Goal: Task Accomplishment & Management: Use online tool/utility

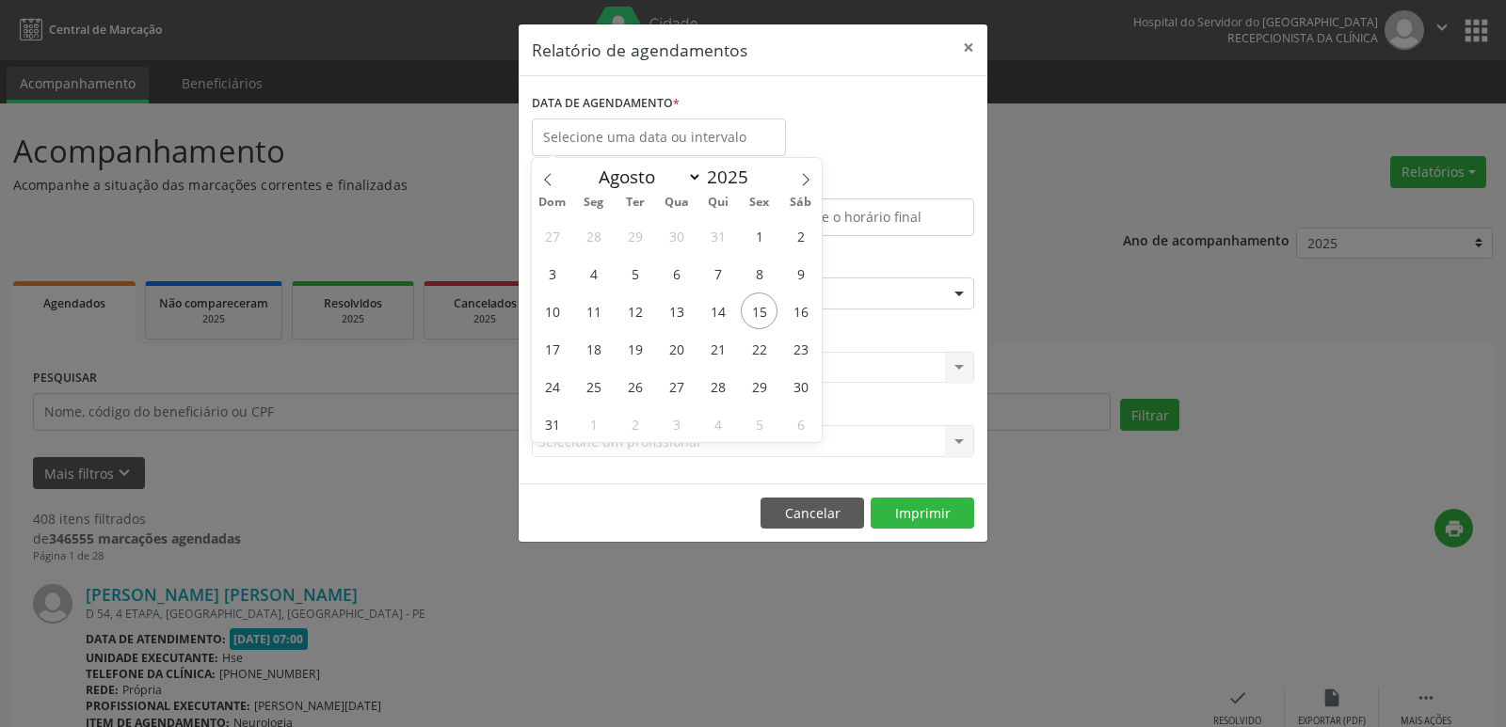
select select "7"
click at [595, 351] on span "18" at bounding box center [593, 348] width 37 height 37
type input "[DATE]"
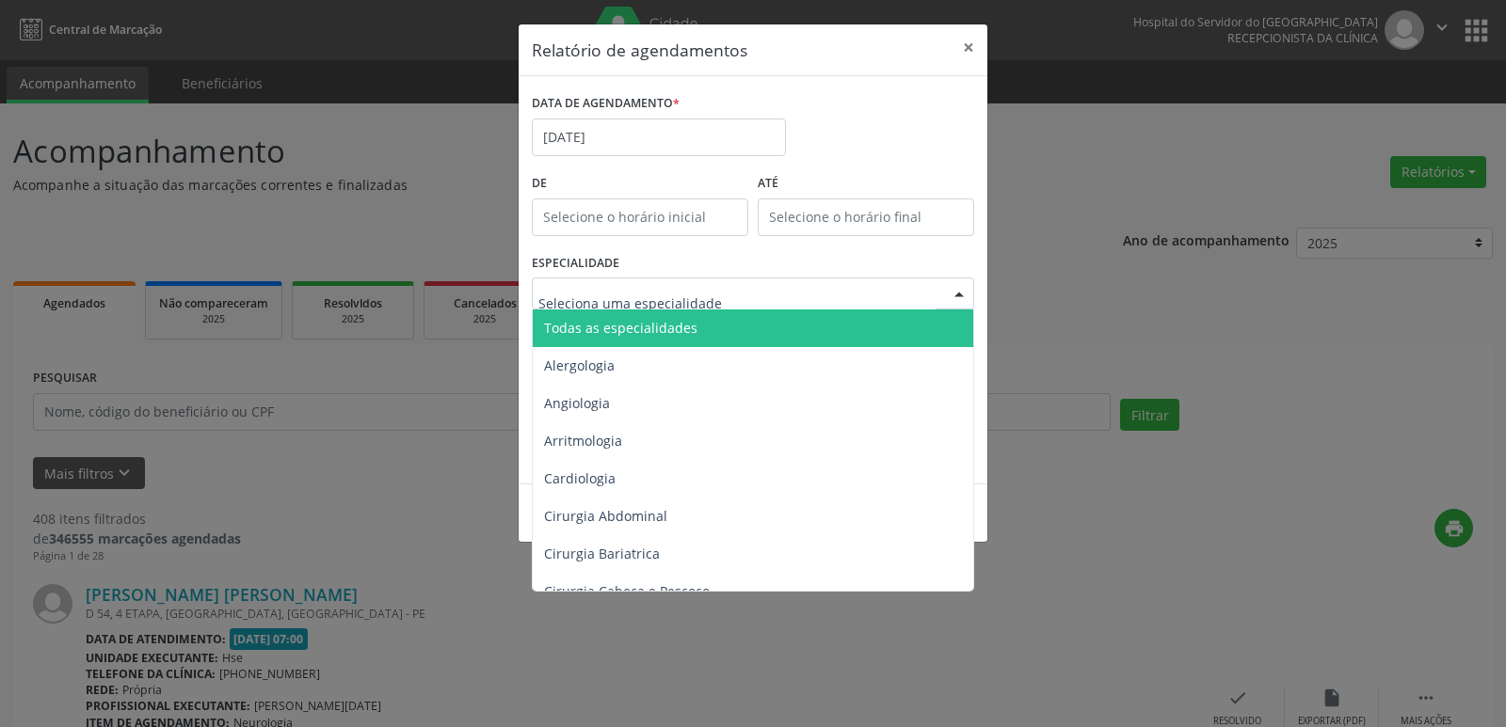
click at [708, 328] on span "Todas as especialidades" at bounding box center [754, 329] width 443 height 38
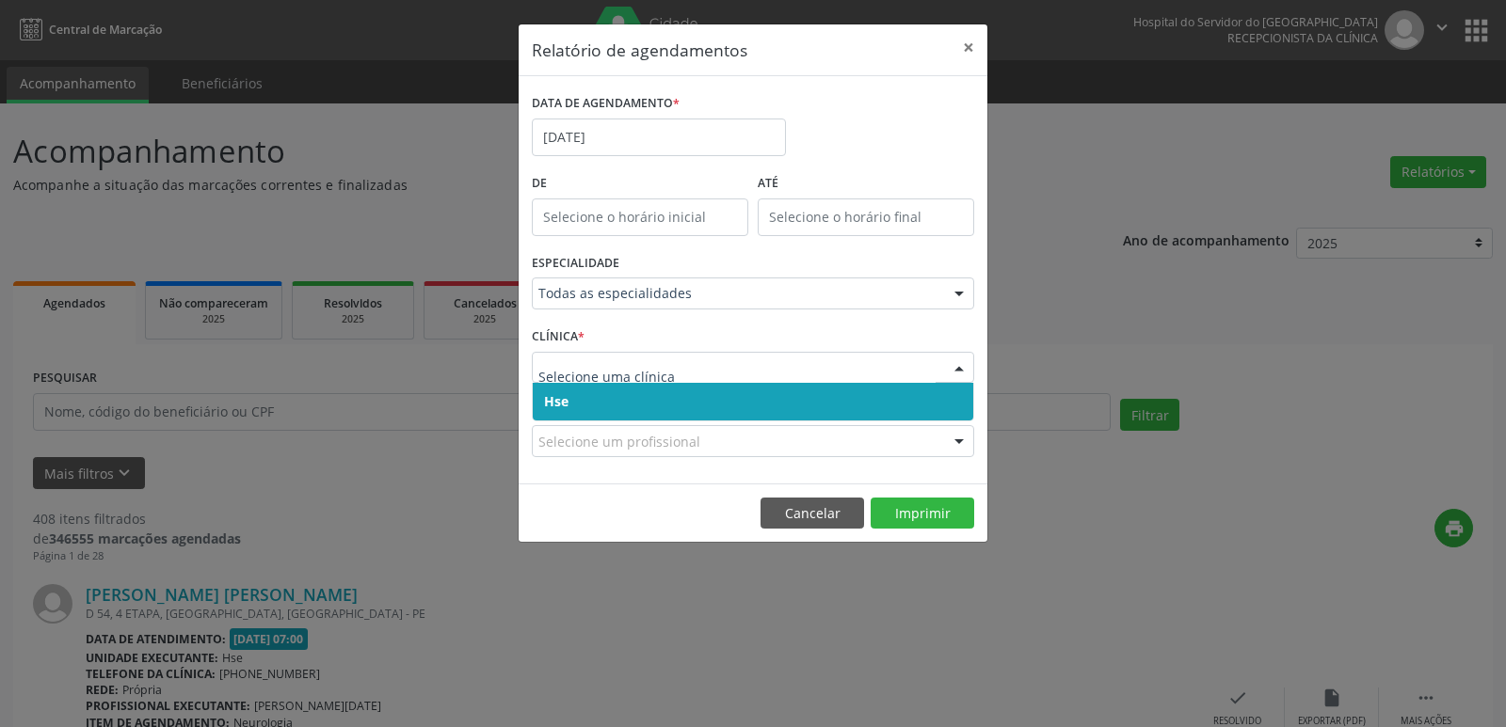
click at [611, 397] on span "Hse" at bounding box center [753, 402] width 440 height 38
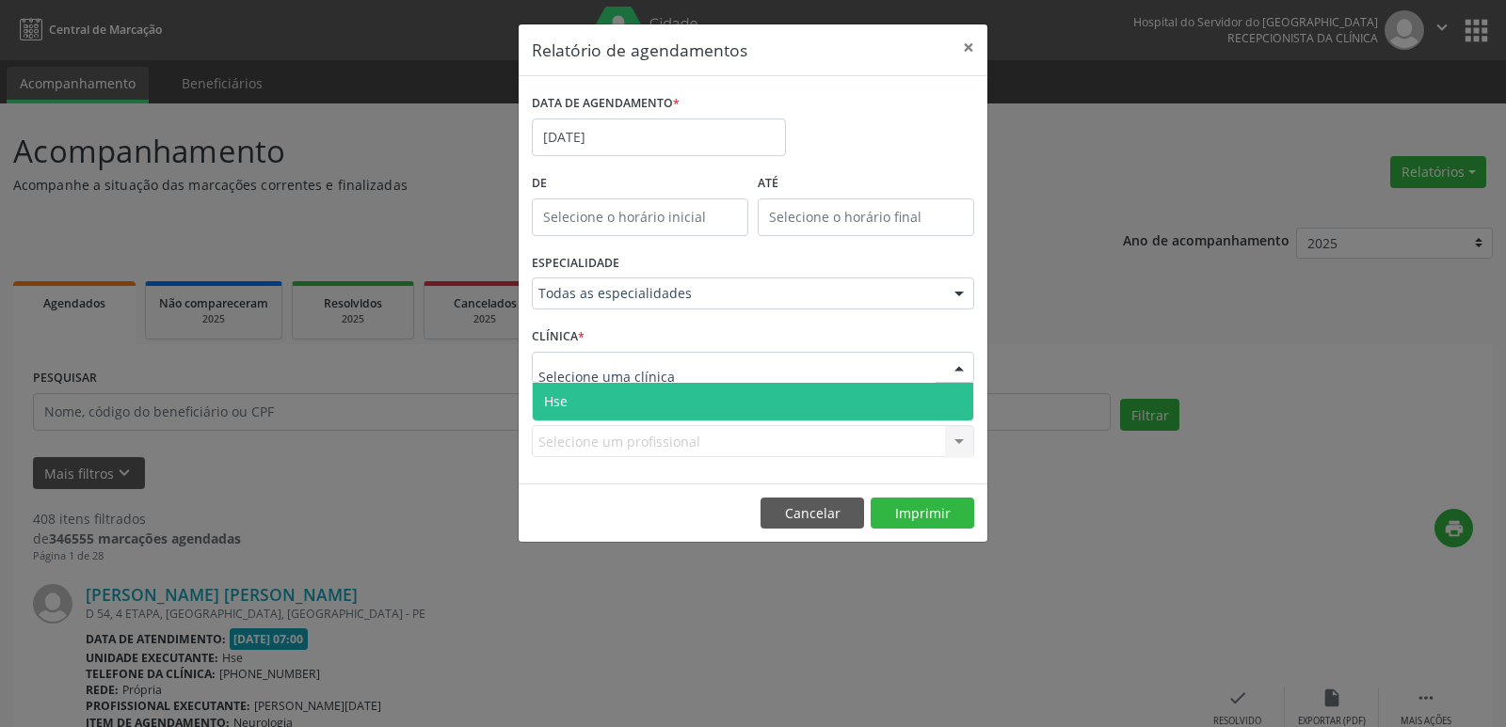
click at [626, 398] on span "Hse" at bounding box center [753, 402] width 440 height 38
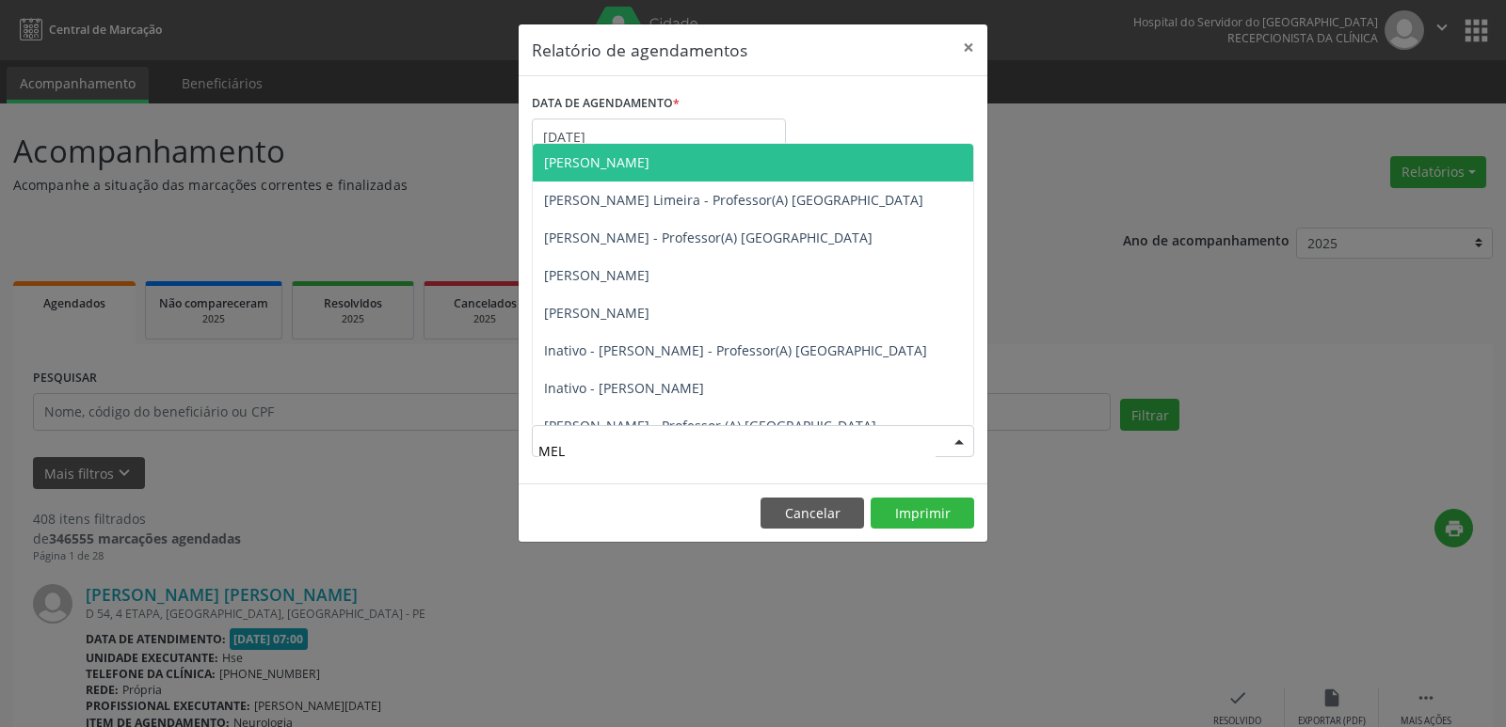
type input "MELI"
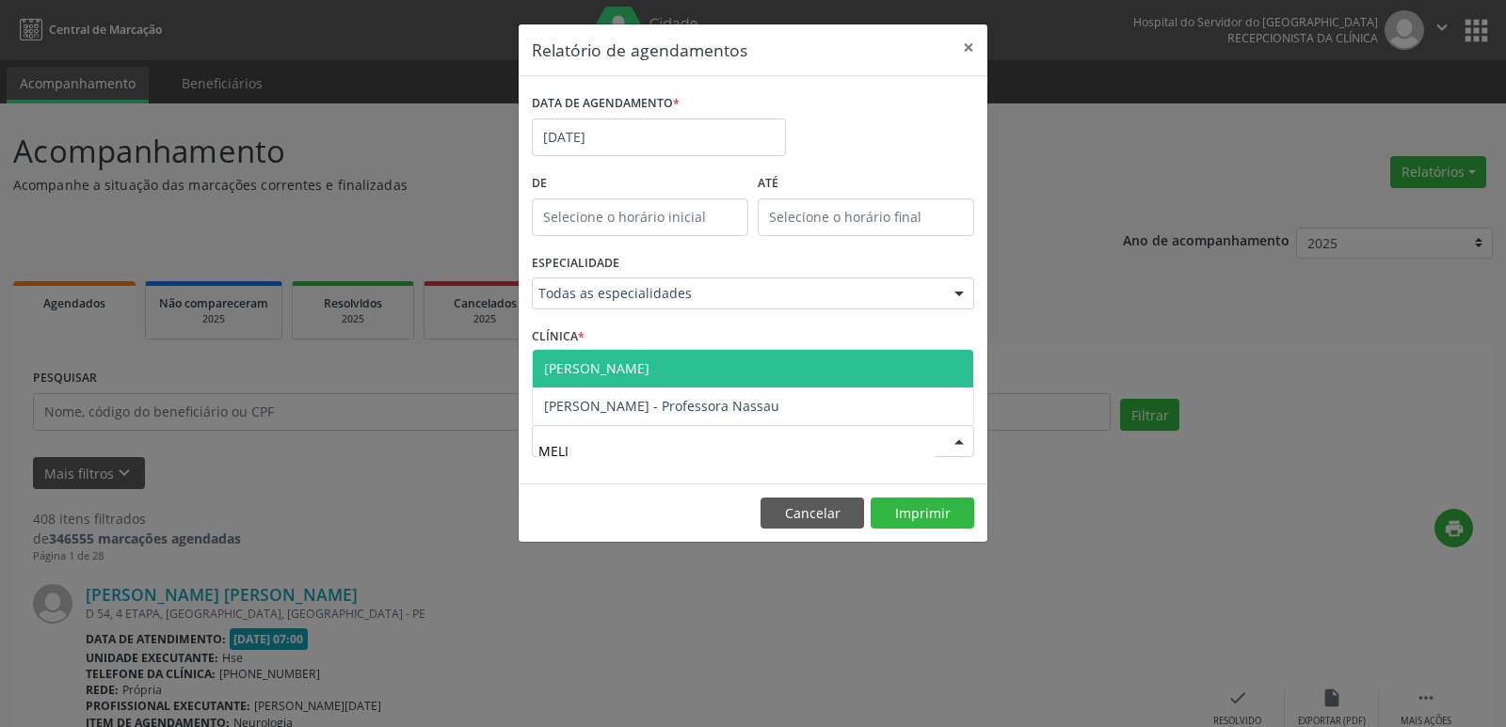
click at [635, 373] on span "[PERSON_NAME]" at bounding box center [596, 369] width 105 height 18
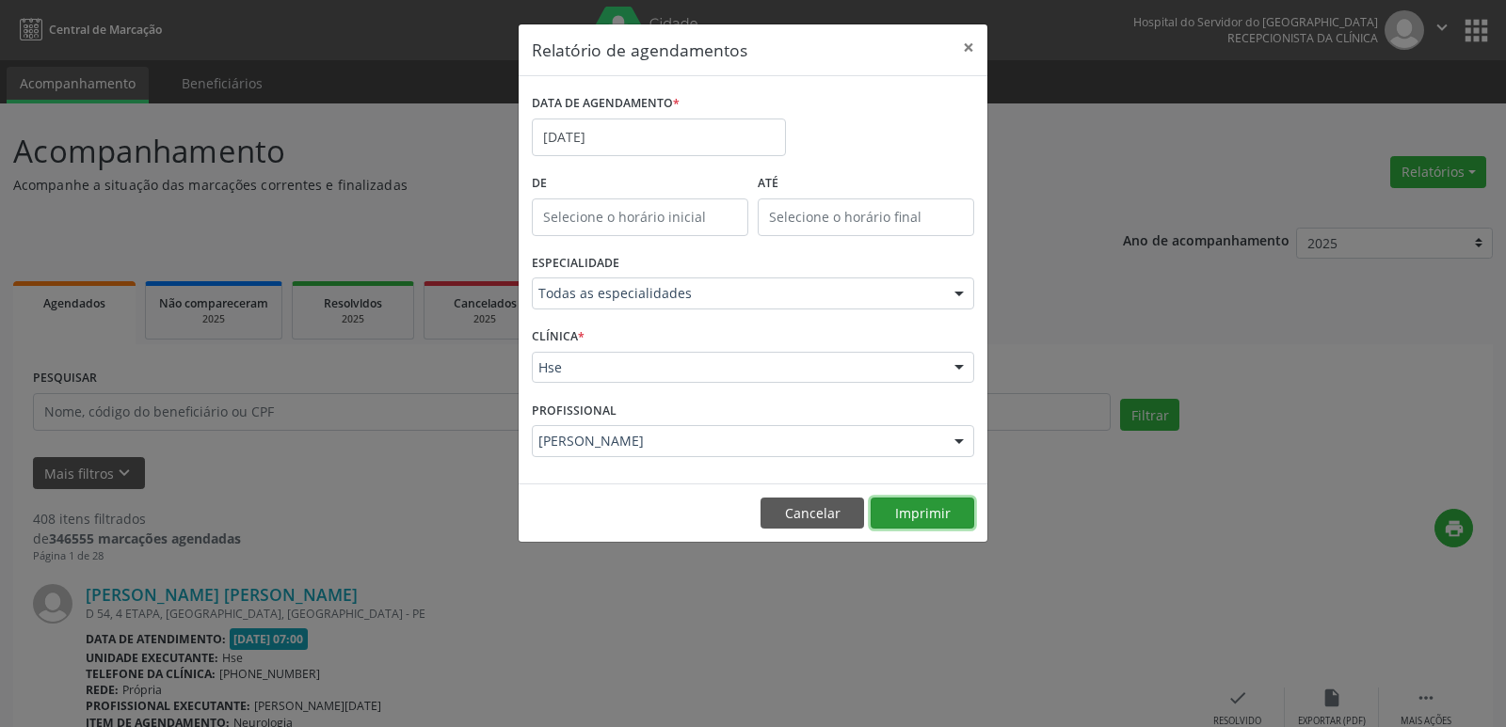
click at [925, 511] on button "Imprimir" at bounding box center [923, 514] width 104 height 32
click at [820, 512] on button "Cancelar" at bounding box center [812, 514] width 104 height 32
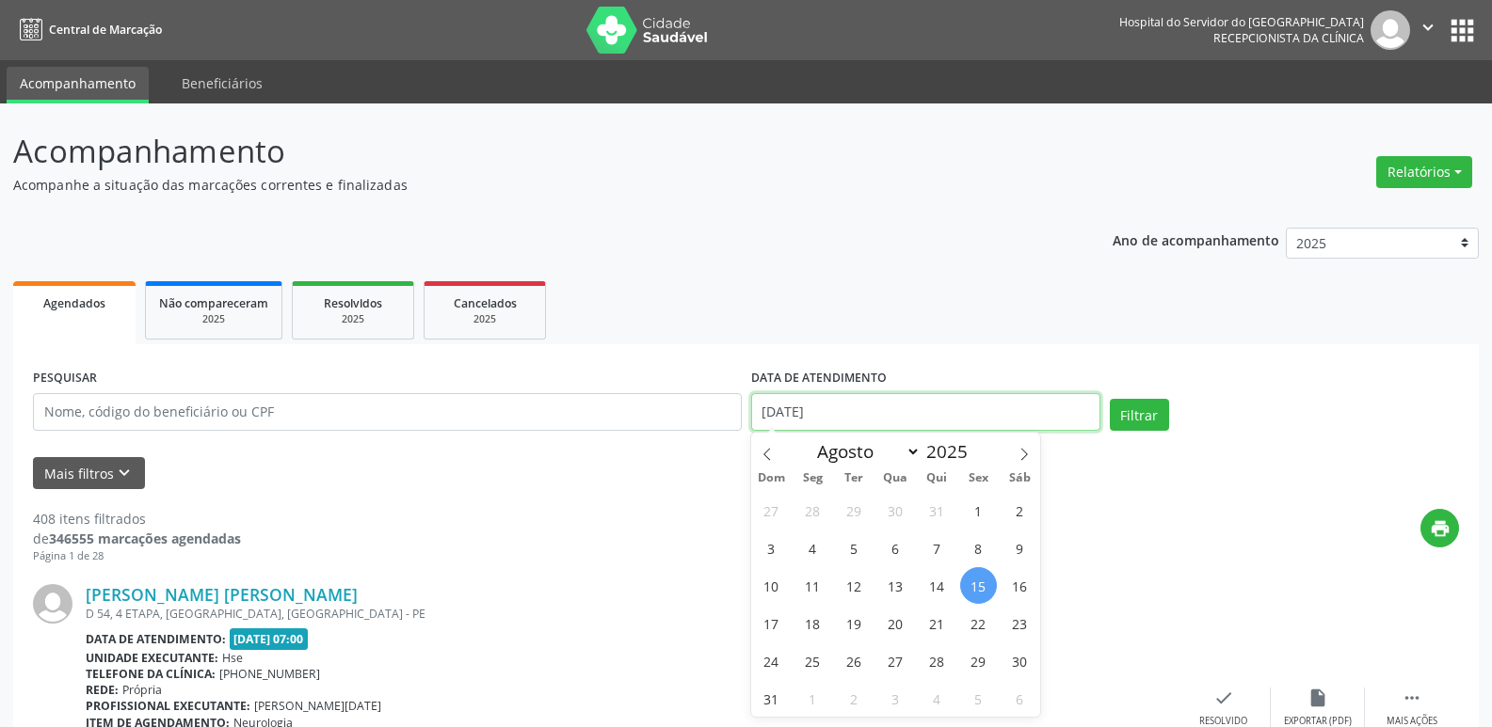
drag, startPoint x: 849, startPoint y: 408, endPoint x: 757, endPoint y: 418, distance: 92.7
click at [757, 418] on input "[DATE]" at bounding box center [925, 412] width 349 height 38
click at [754, 188] on p "Acompanhe a situação das marcações correntes e finalizadas" at bounding box center [526, 185] width 1026 height 20
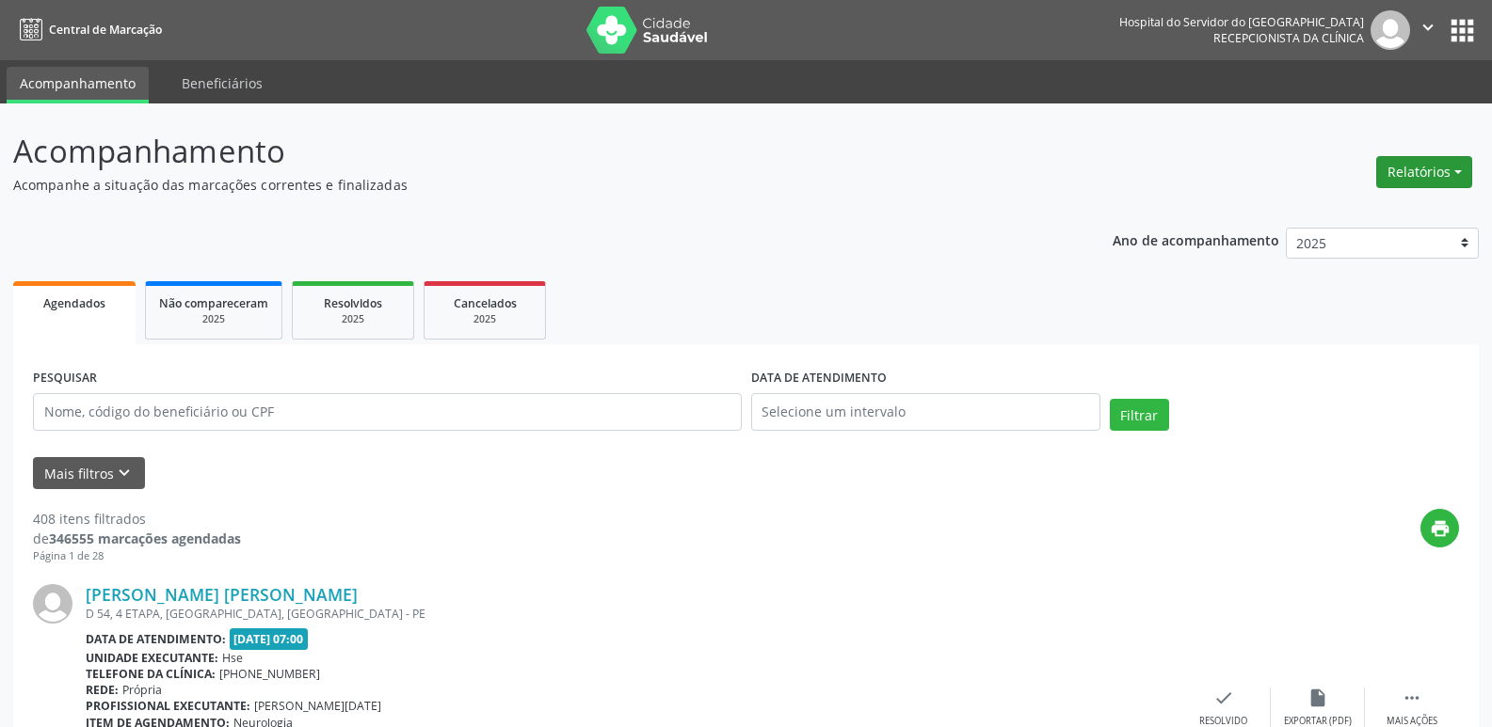
click at [1425, 178] on button "Relatórios" at bounding box center [1424, 172] width 96 height 32
click at [1374, 209] on link "Agendamentos" at bounding box center [1372, 213] width 202 height 26
select select "7"
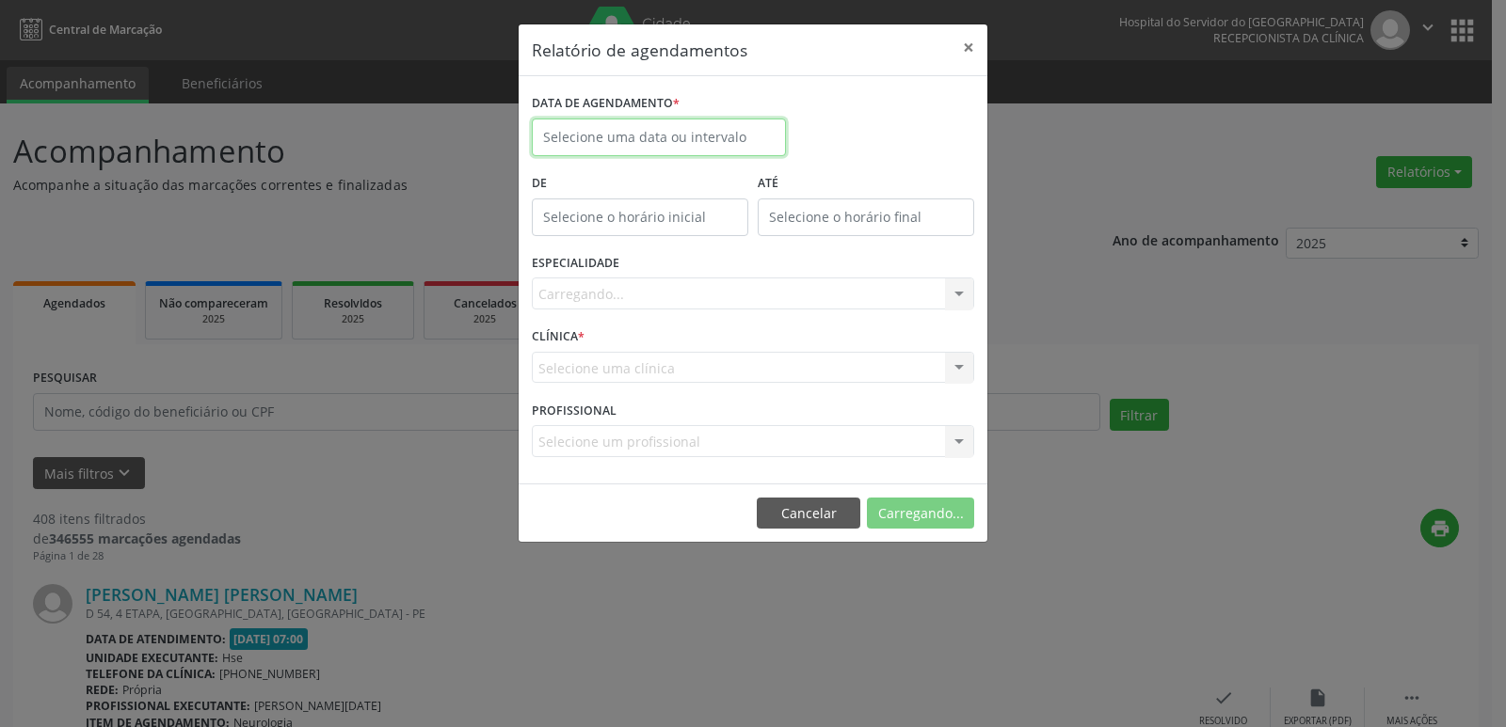
click at [706, 130] on input "text" at bounding box center [659, 138] width 254 height 38
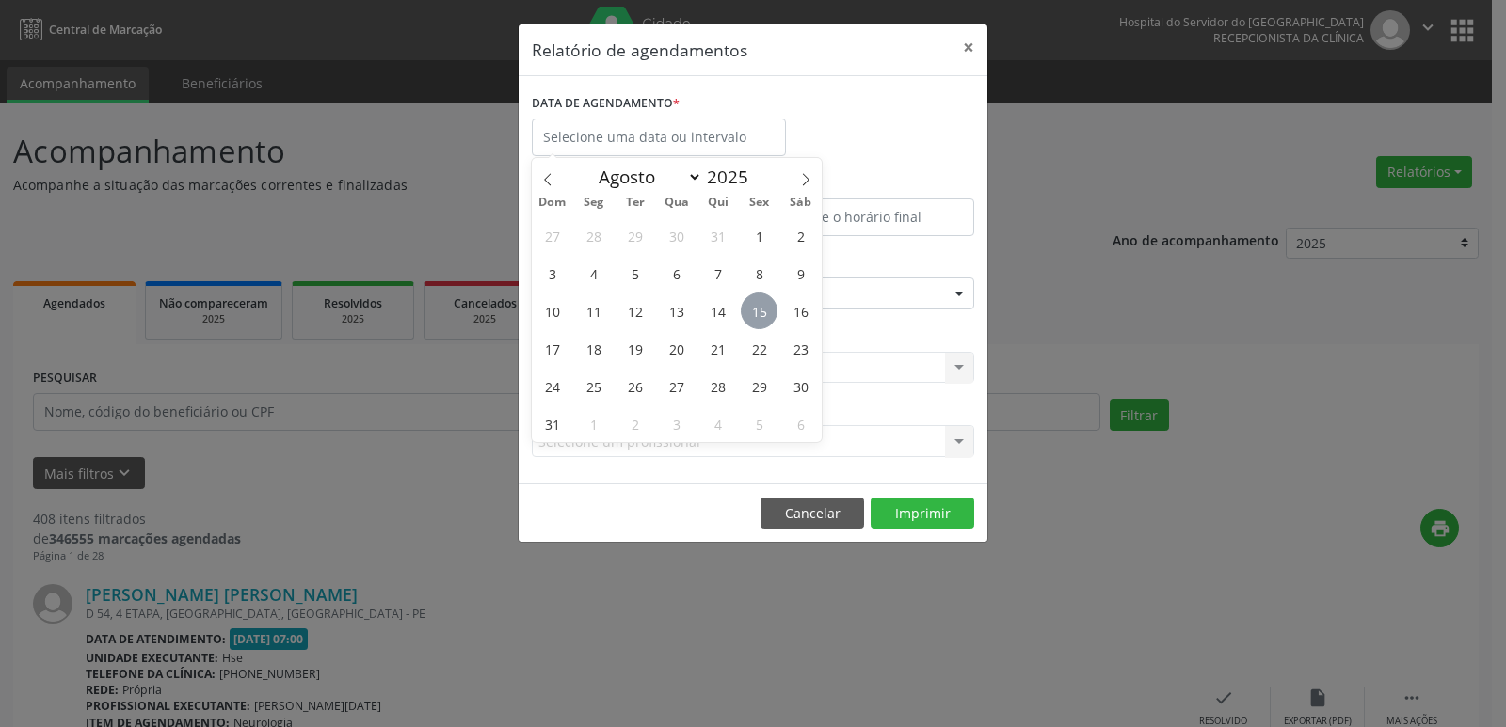
click at [762, 315] on span "15" at bounding box center [759, 311] width 37 height 37
type input "[DATE]"
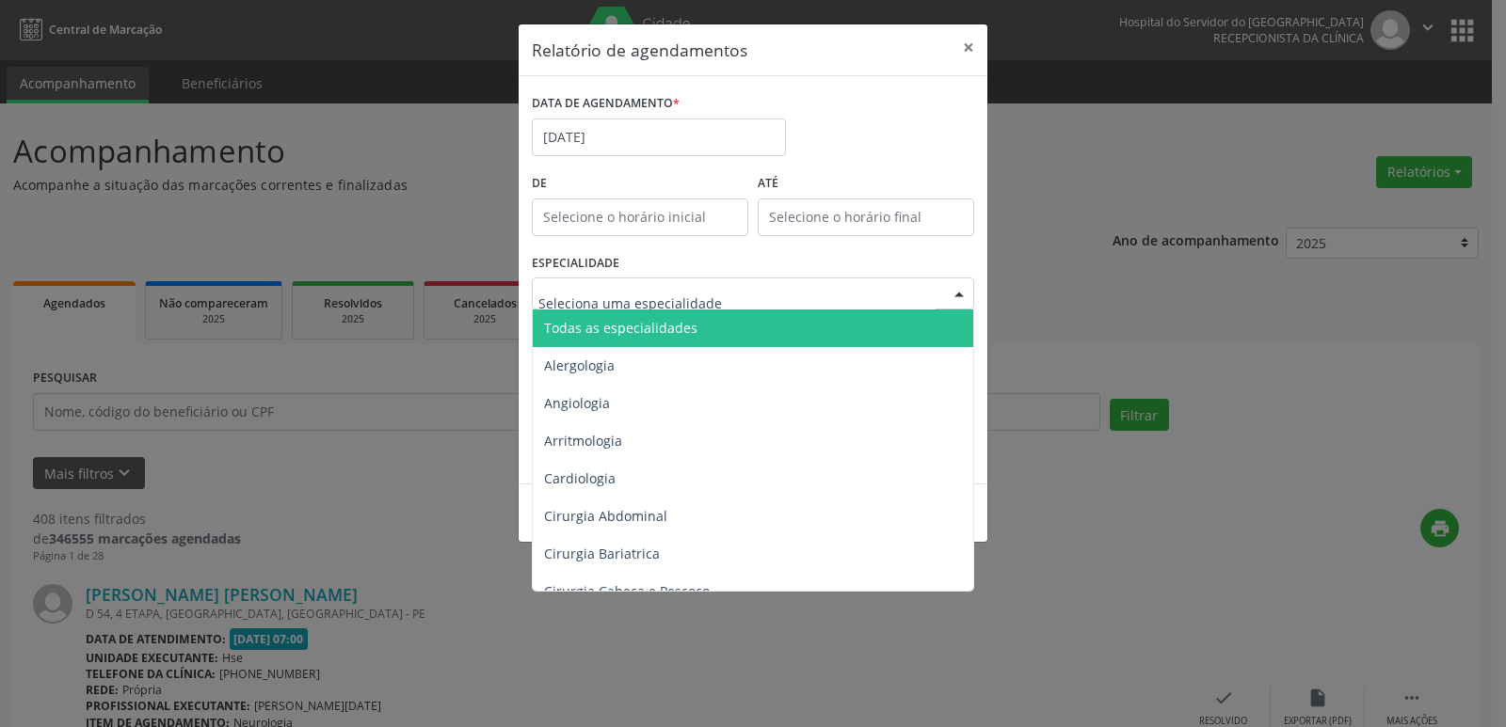
click at [660, 326] on span "Todas as especialidades" at bounding box center [620, 328] width 153 height 18
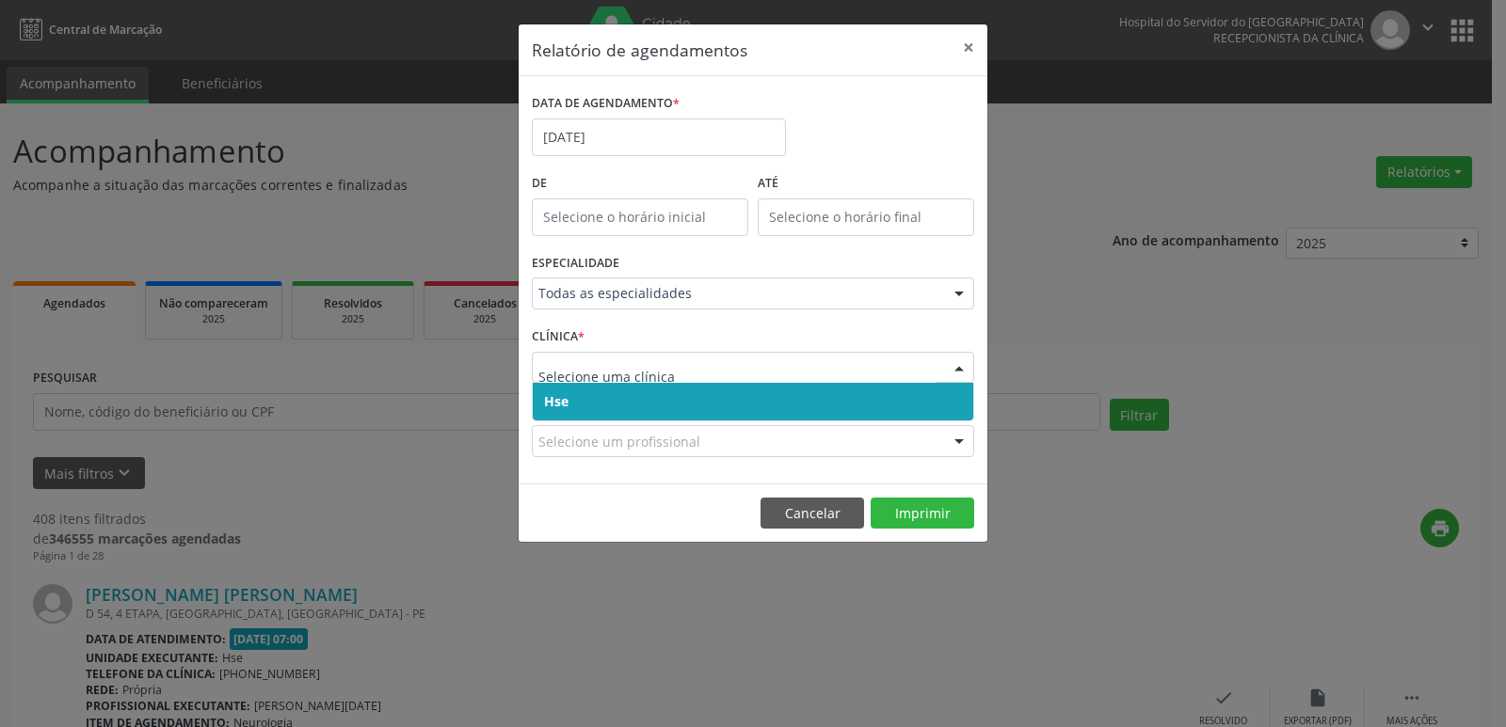
click at [611, 408] on span "Hse" at bounding box center [753, 402] width 440 height 38
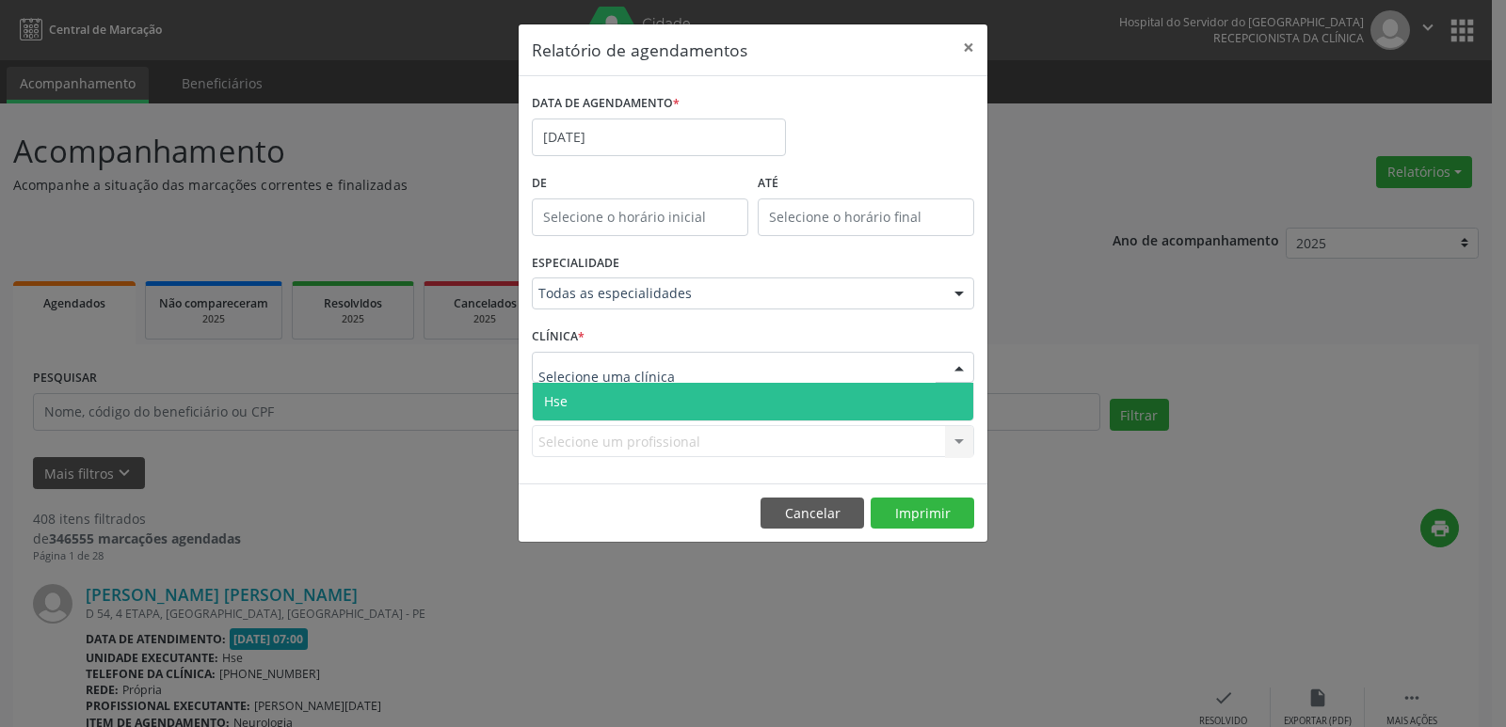
click at [613, 389] on span "Hse" at bounding box center [753, 402] width 440 height 38
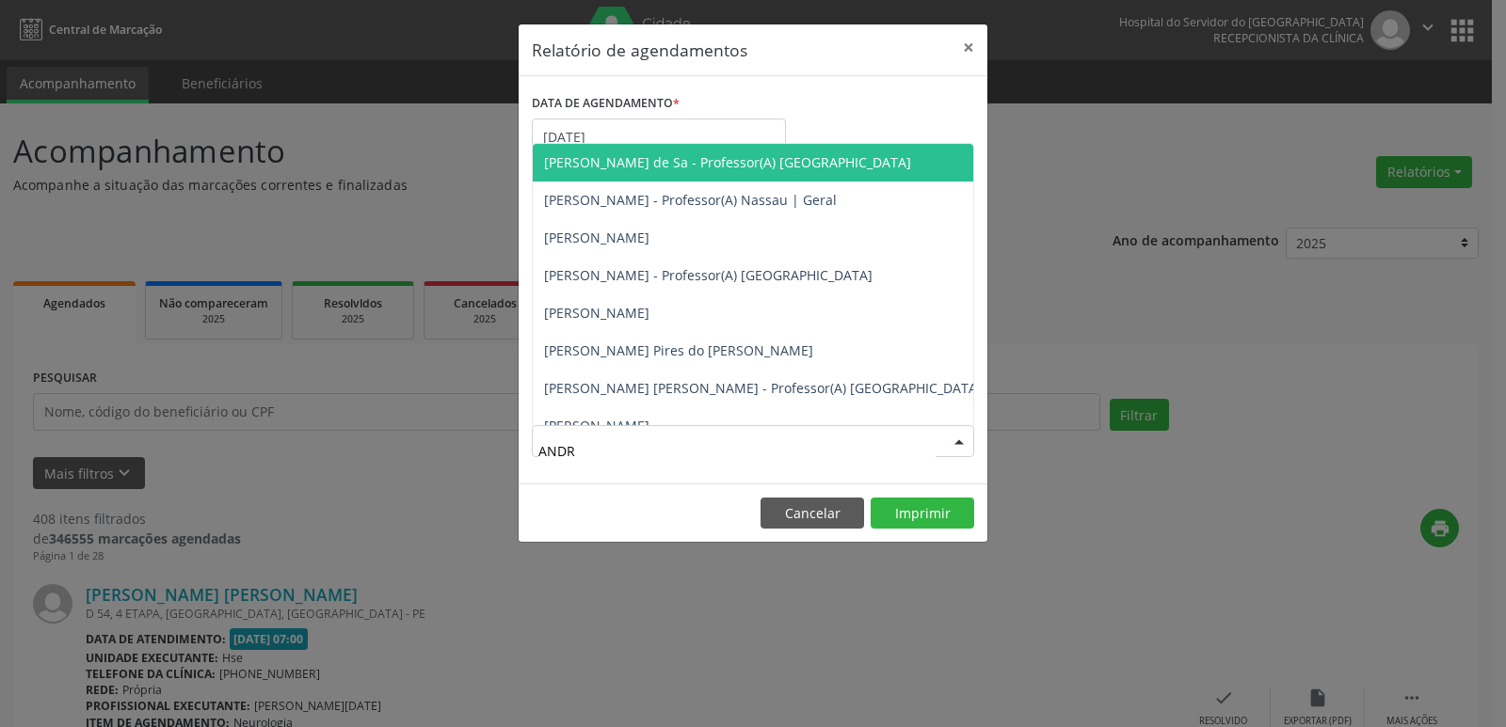
type input "[PERSON_NAME]"
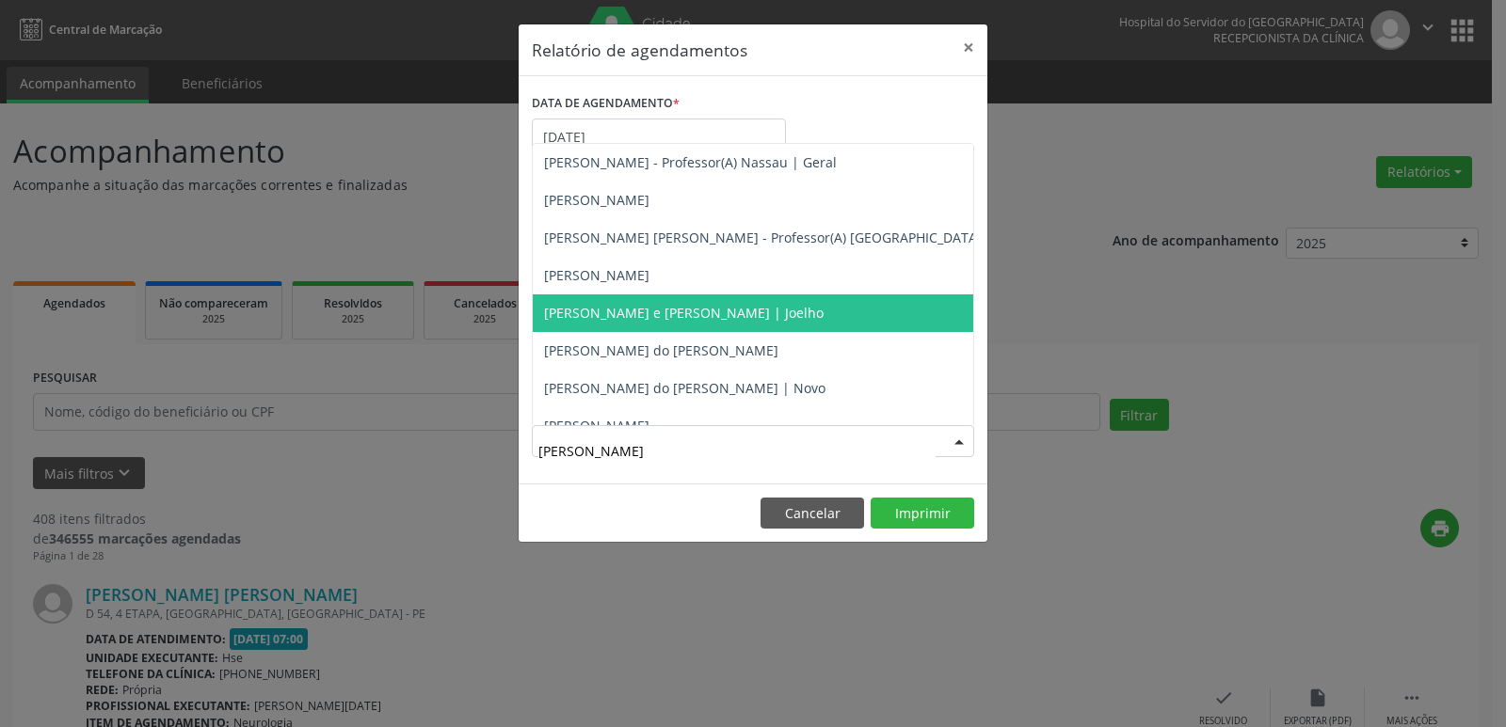
click at [670, 313] on span "[PERSON_NAME] e [PERSON_NAME] | Joelho" at bounding box center [684, 313] width 280 height 18
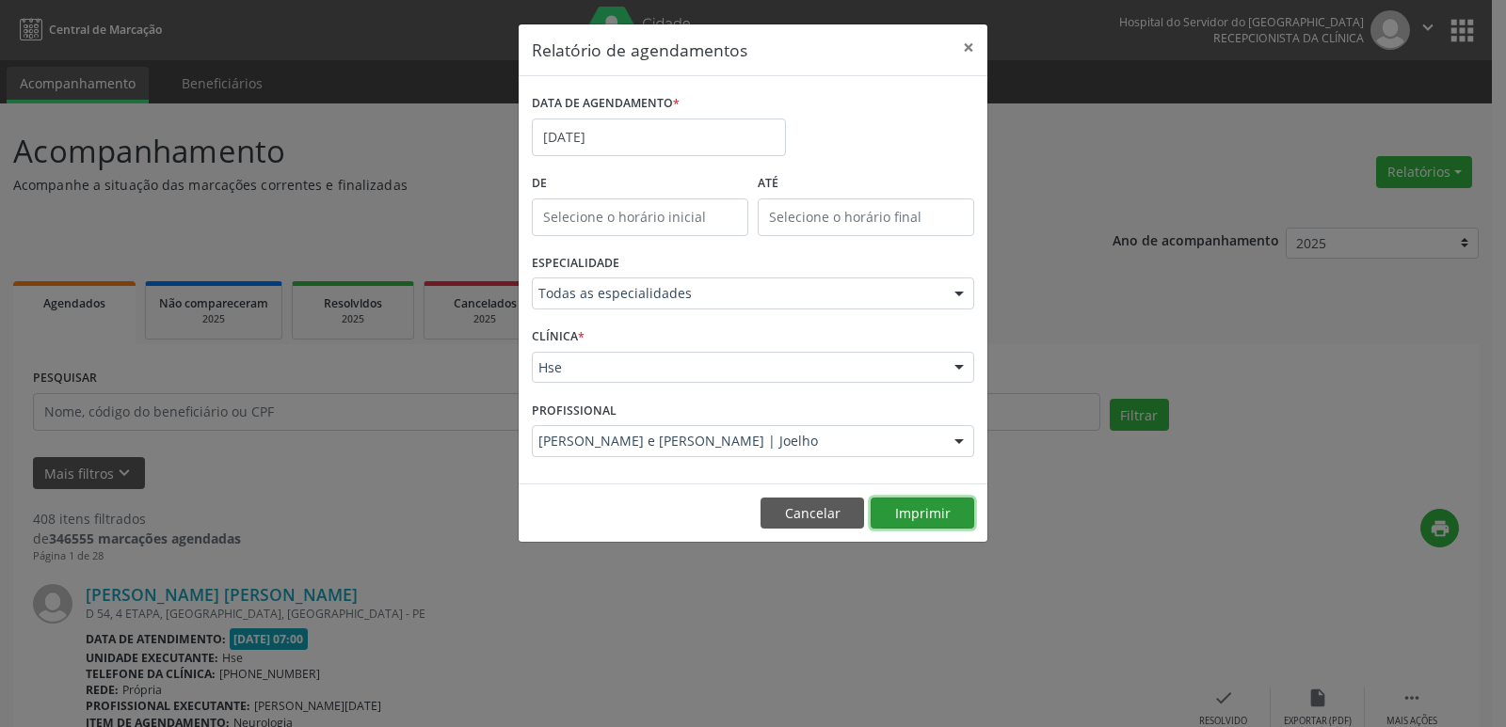
click at [915, 511] on button "Imprimir" at bounding box center [923, 514] width 104 height 32
click at [641, 146] on input "[DATE]" at bounding box center [659, 138] width 254 height 38
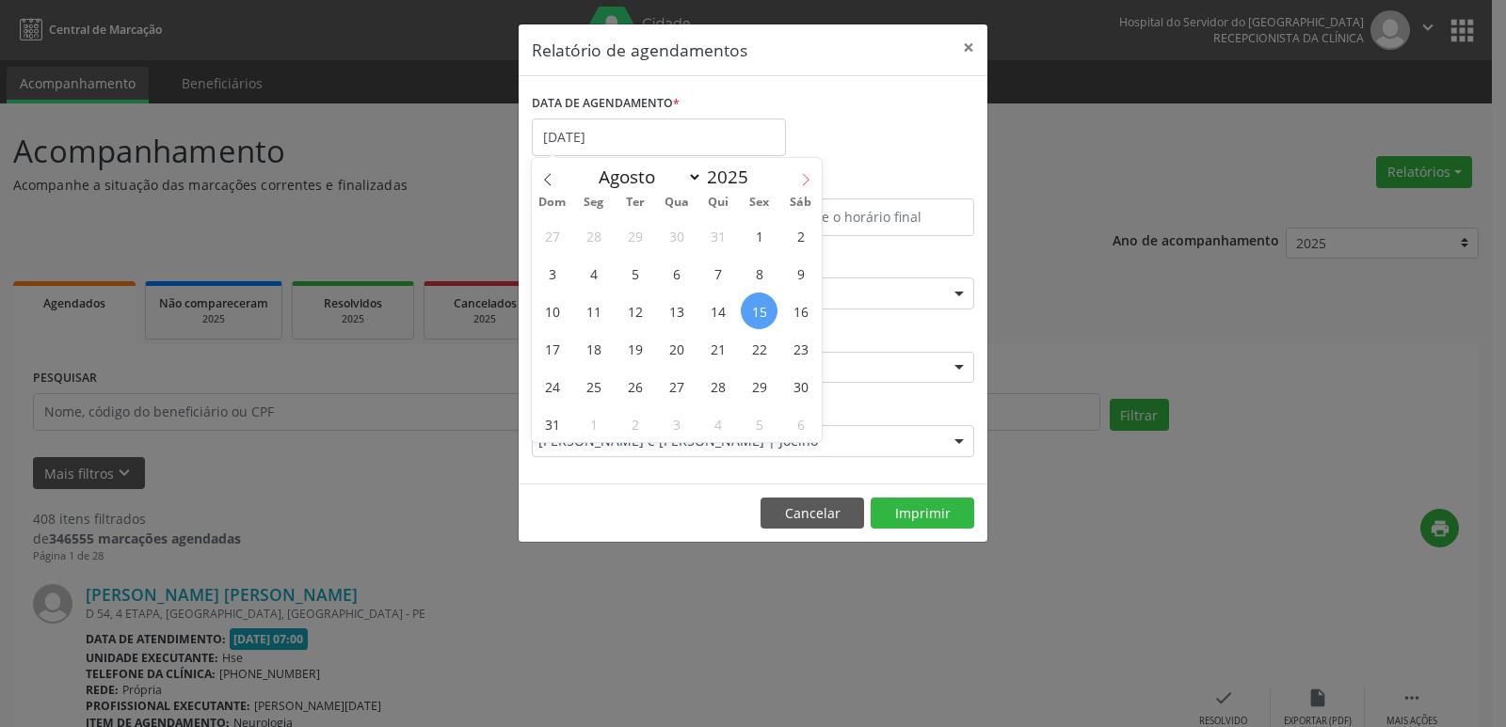
click at [804, 182] on icon at bounding box center [805, 179] width 13 height 13
select select "8"
click at [764, 279] on span "12" at bounding box center [759, 273] width 37 height 37
type input "[DATE]"
click at [764, 279] on span "12" at bounding box center [759, 273] width 37 height 37
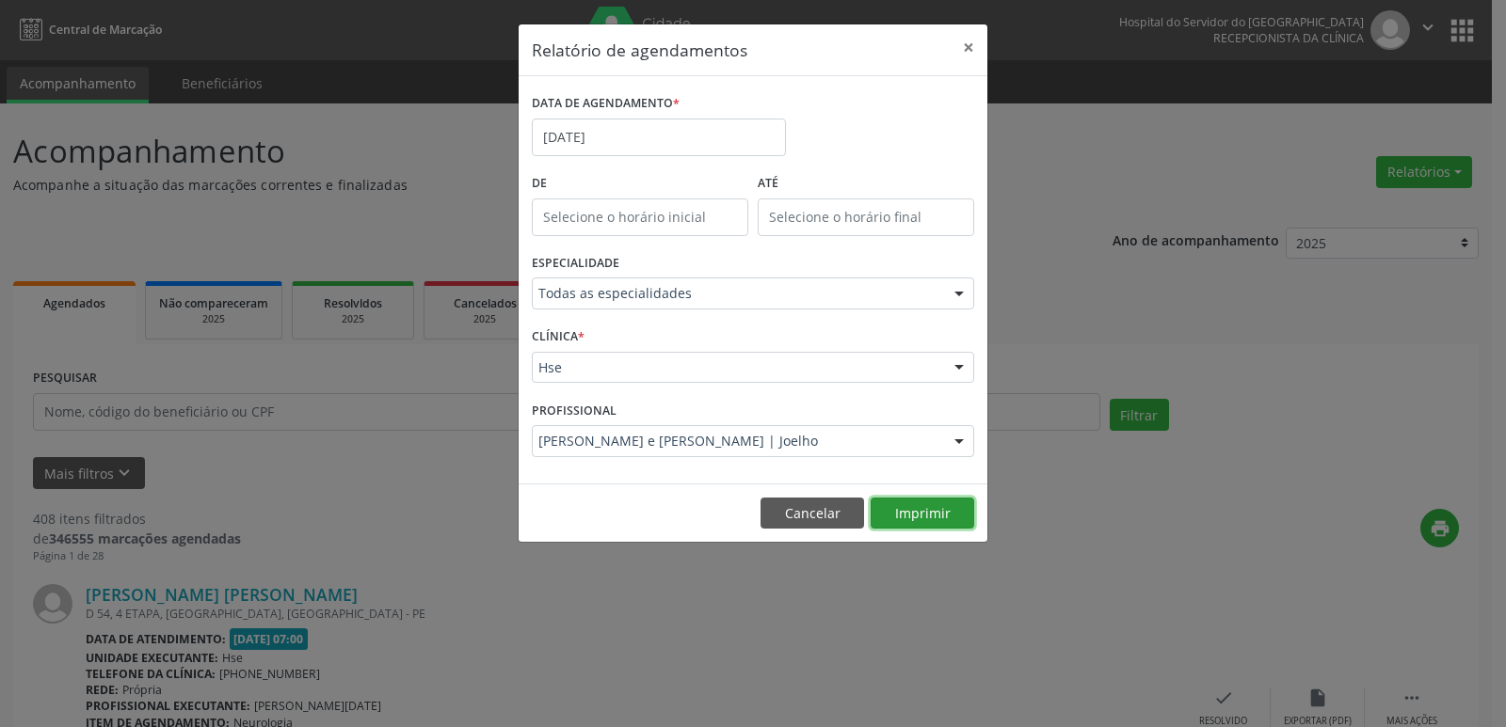
click at [919, 510] on button "Imprimir" at bounding box center [923, 514] width 104 height 32
